Goal: Task Accomplishment & Management: Manage account settings

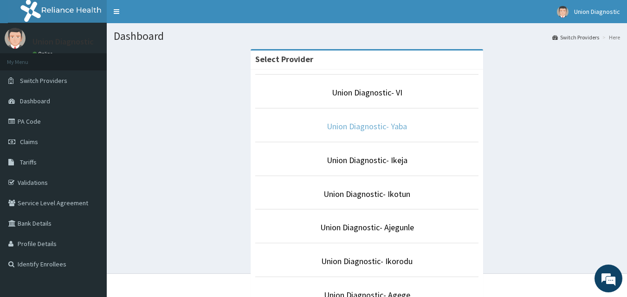
click at [350, 124] on link "Union Diagnostic- Yaba" at bounding box center [367, 126] width 80 height 11
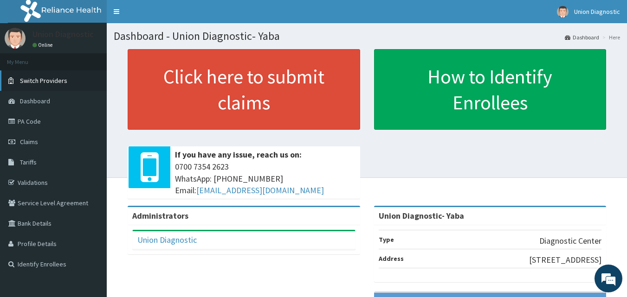
click at [44, 78] on span "Switch Providers" at bounding box center [43, 81] width 47 height 8
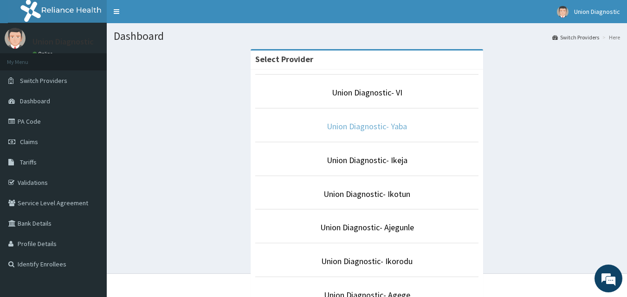
click at [407, 129] on link "Union Diagnostic- Yaba" at bounding box center [367, 126] width 80 height 11
